Goal: Navigation & Orientation: Find specific page/section

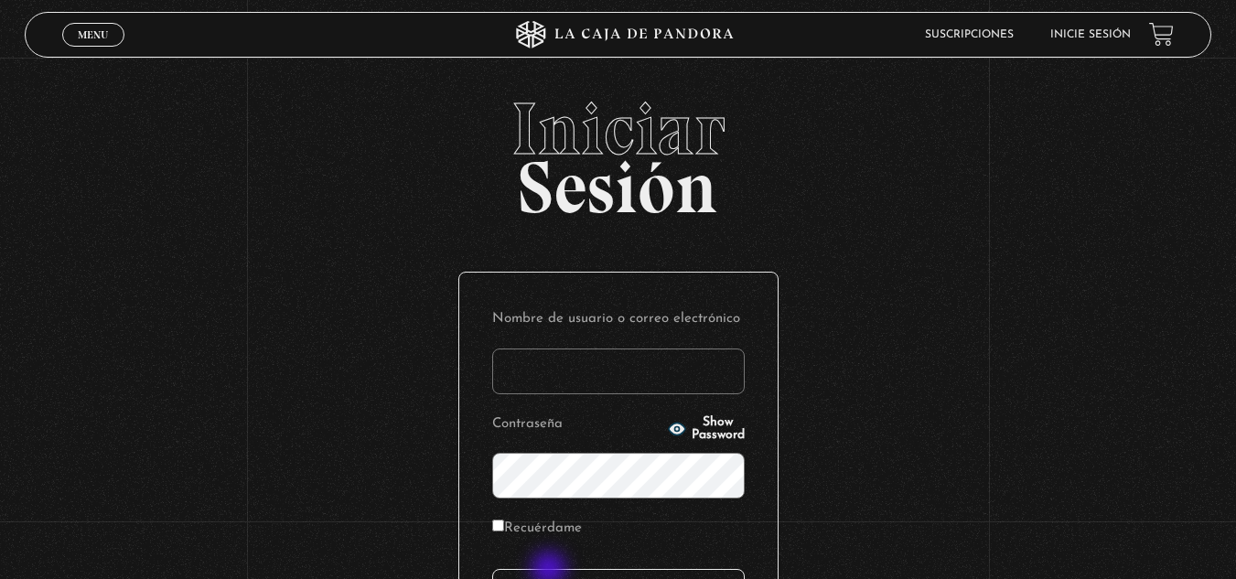
type input "jcami1495@gmail.com"
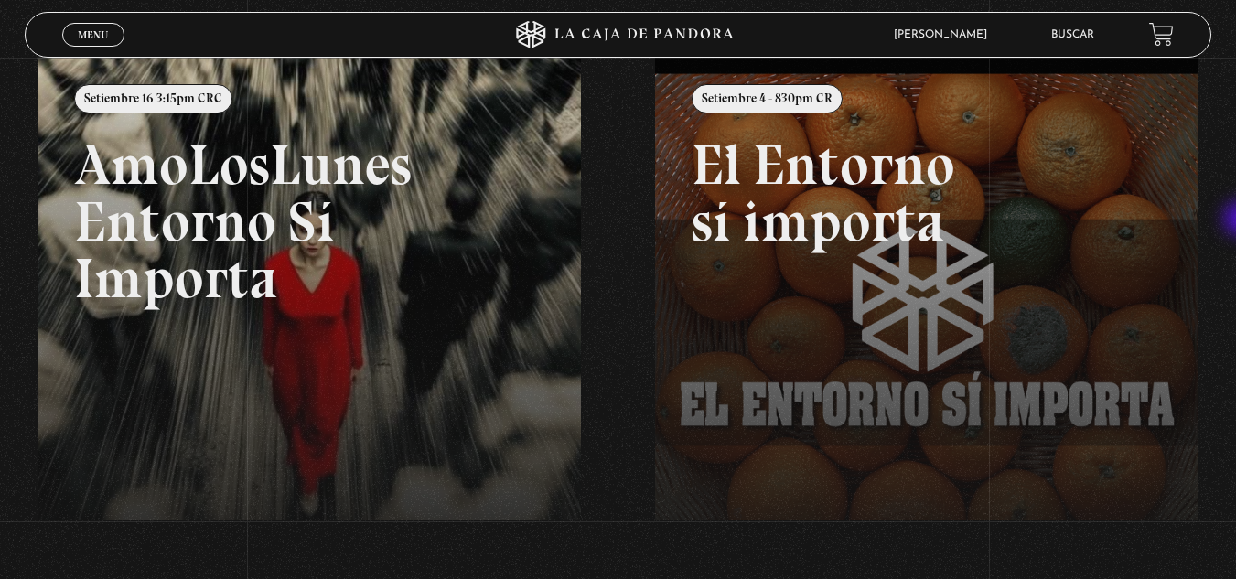
scroll to position [231, 0]
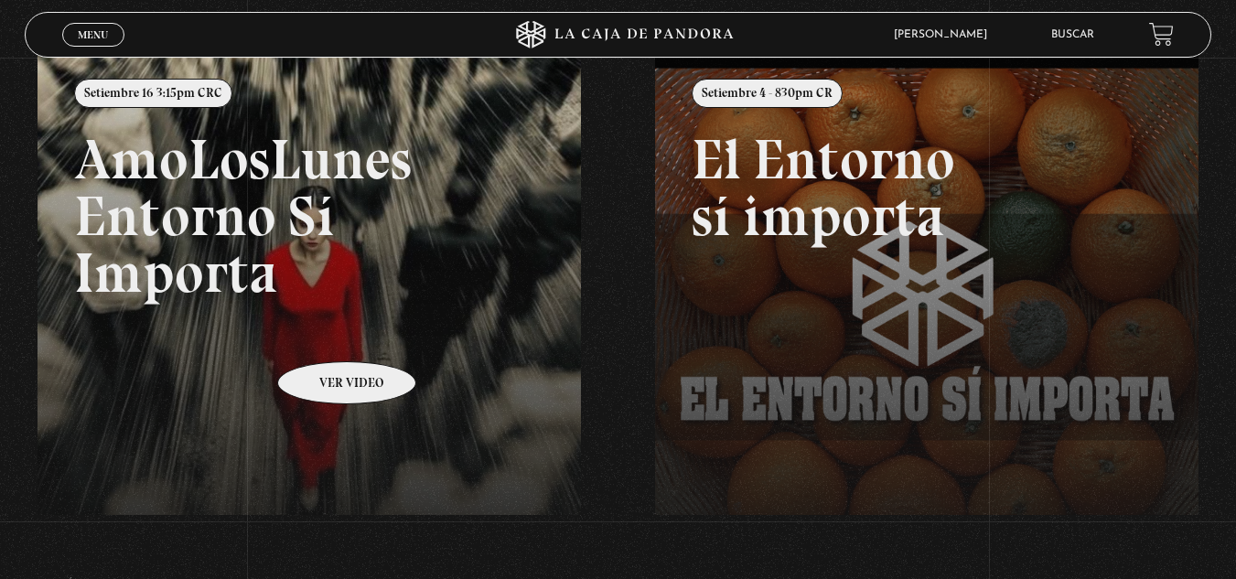
click at [323, 334] on link at bounding box center [656, 340] width 1236 height 579
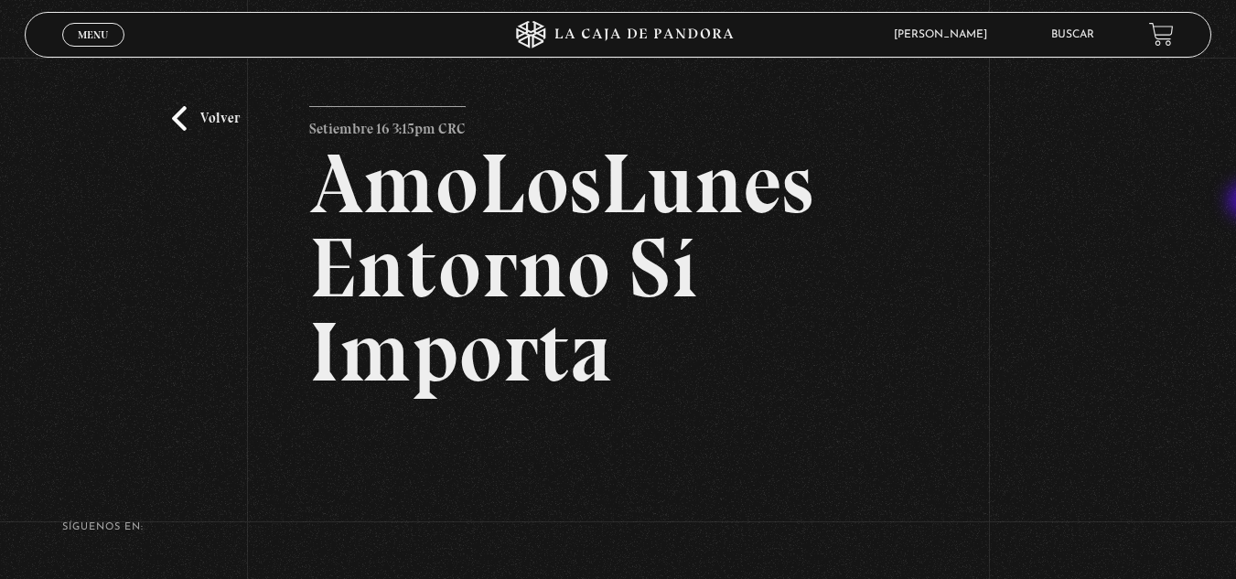
scroll to position [22, 0]
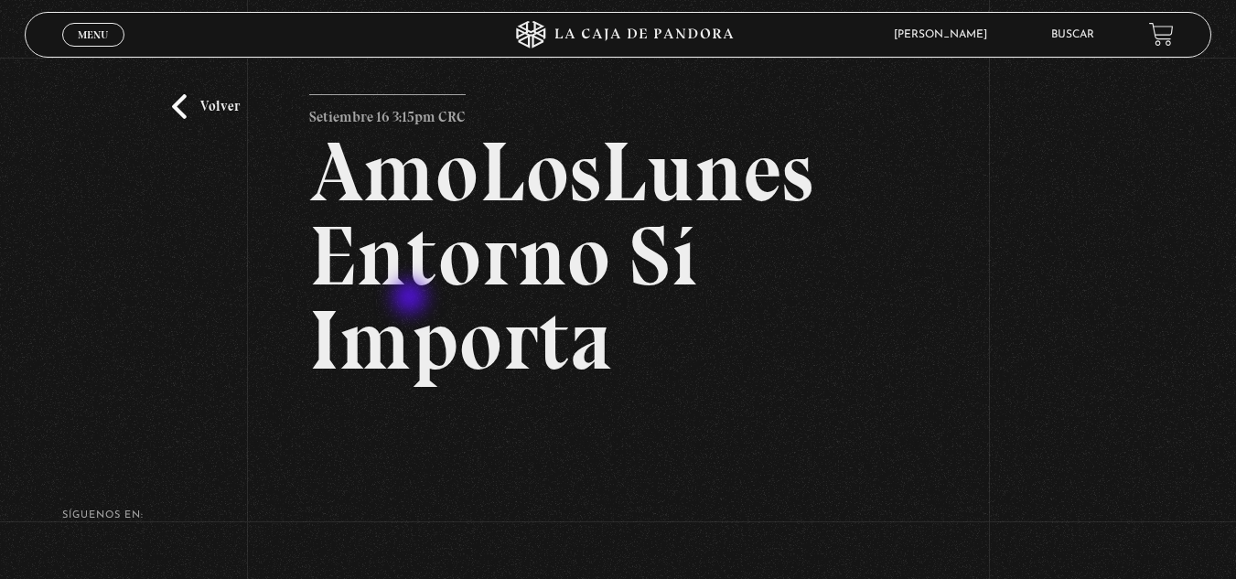
click at [412, 299] on h2 "AmoLosLunes Entorno Sí Importa" at bounding box center [617, 256] width 617 height 253
click at [205, 106] on link "Volver" at bounding box center [206, 106] width 68 height 25
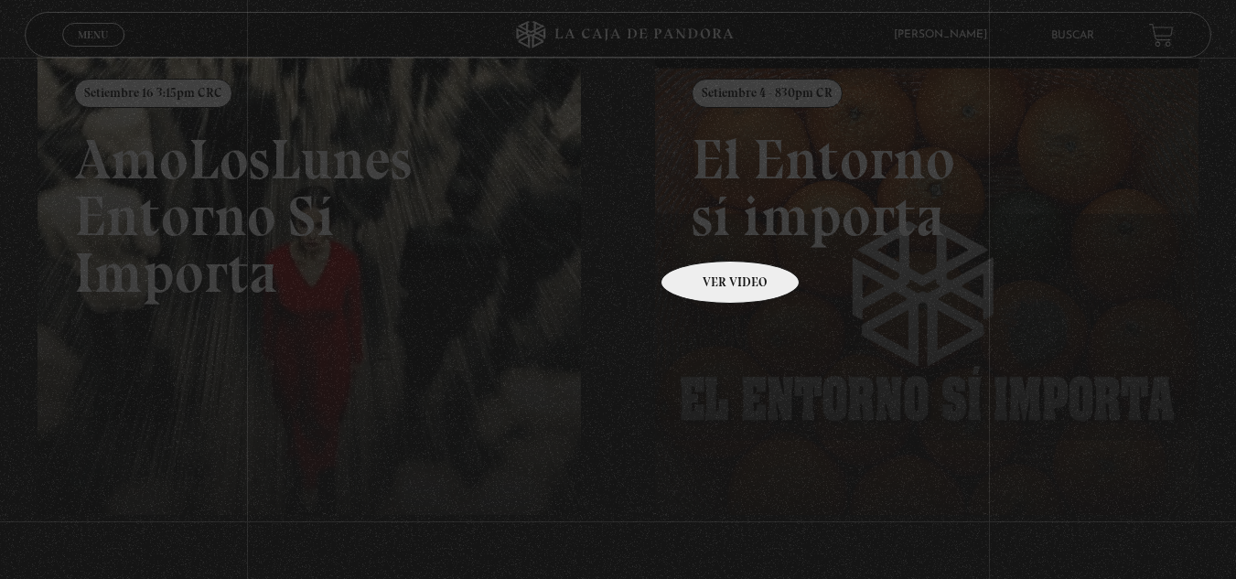
scroll to position [231, 0]
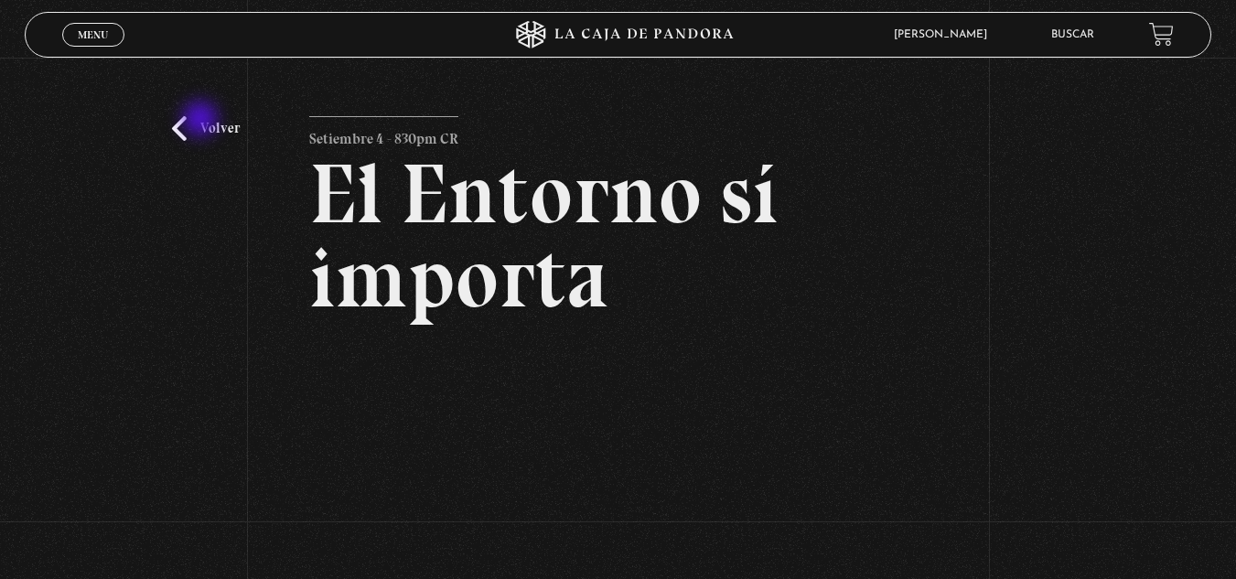
click at [202, 121] on link "Volver" at bounding box center [206, 128] width 68 height 25
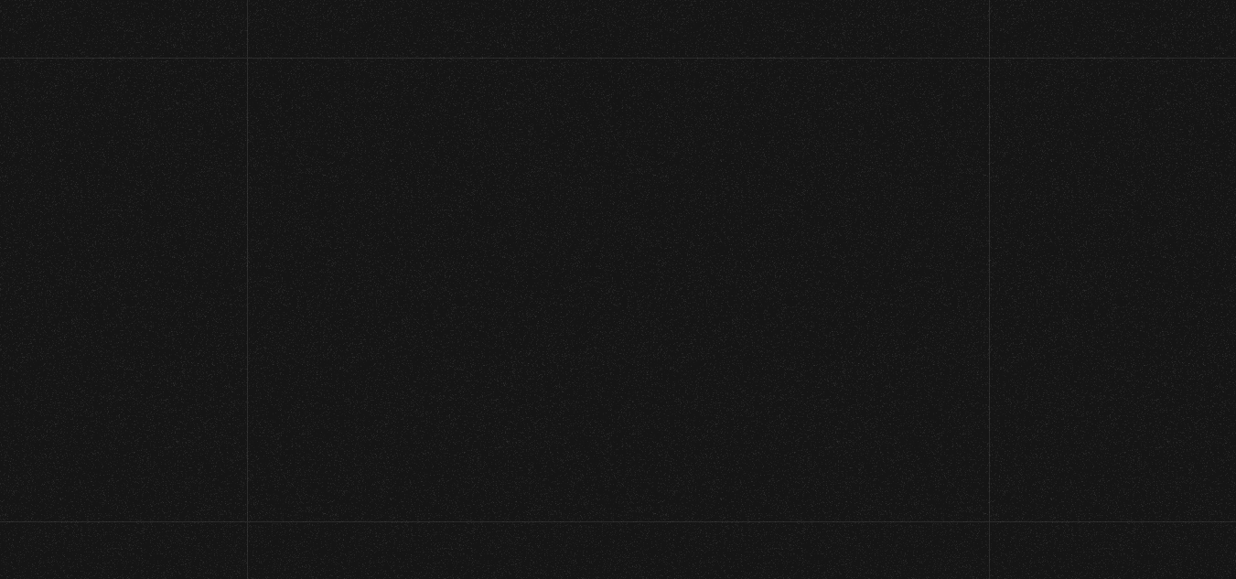
scroll to position [231, 0]
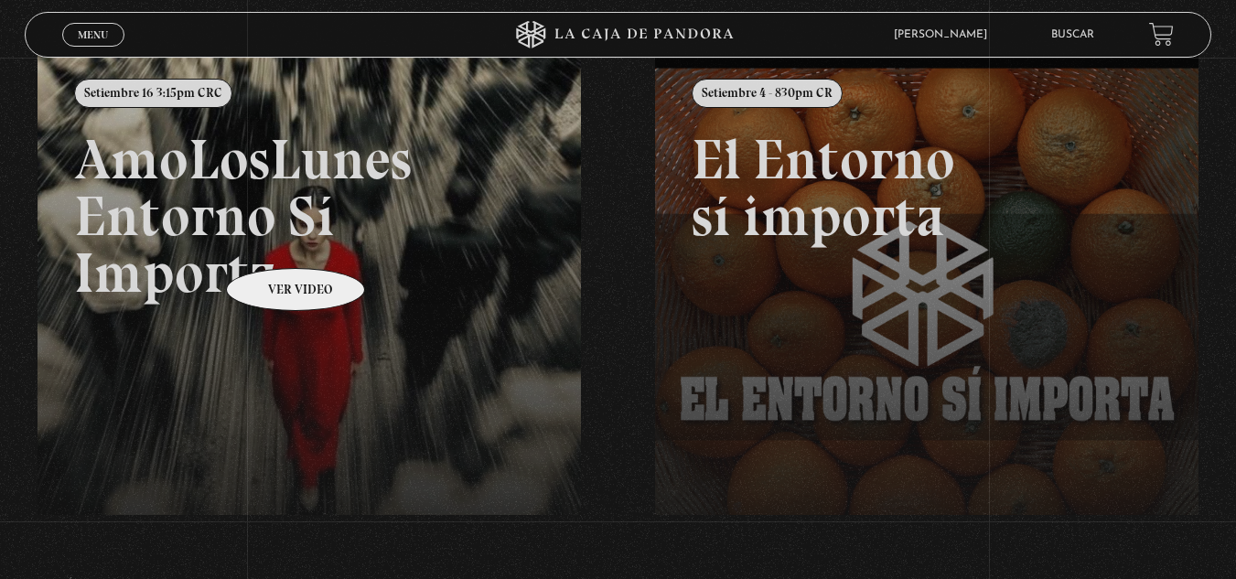
click at [272, 241] on link at bounding box center [656, 340] width 1236 height 579
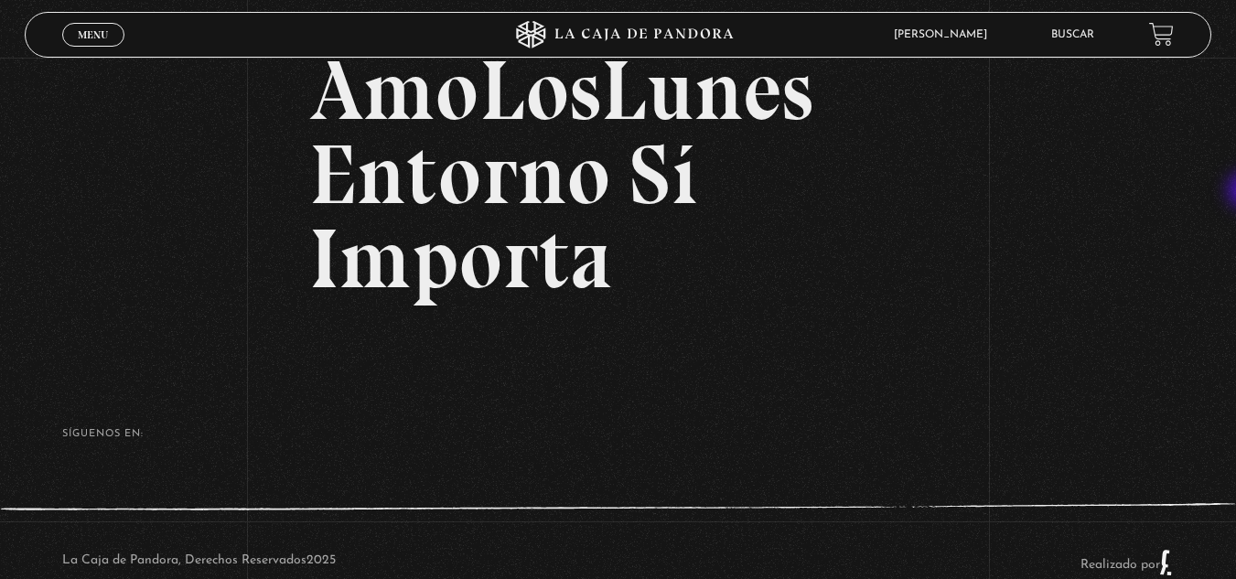
scroll to position [100, 0]
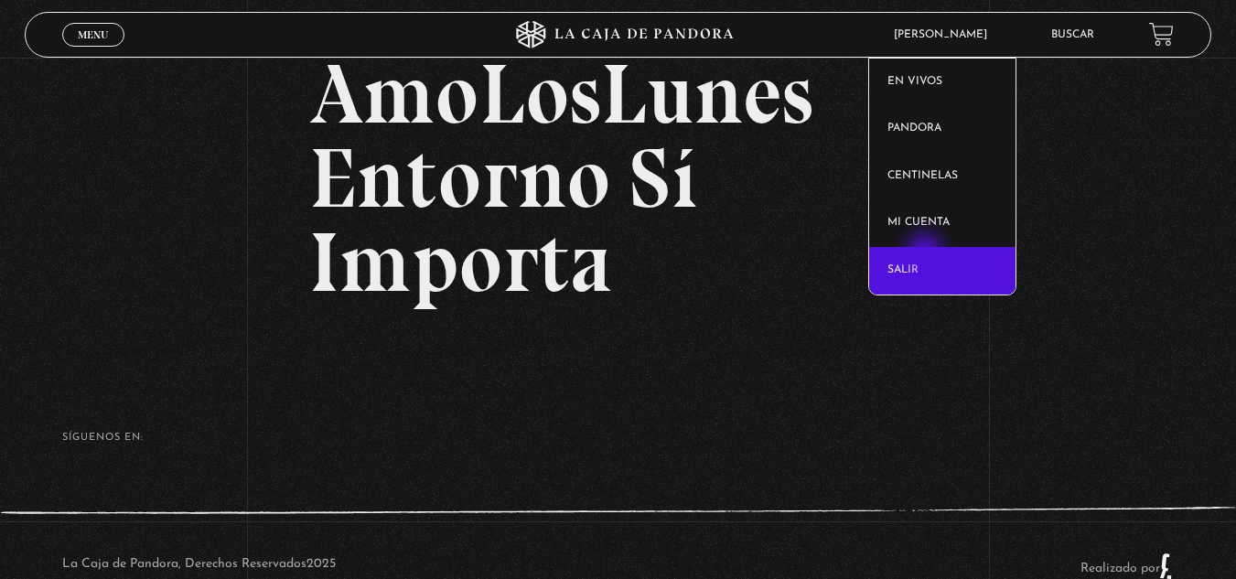
click at [927, 253] on link "Salir" at bounding box center [942, 271] width 146 height 48
